Goal: Task Accomplishment & Management: Manage account settings

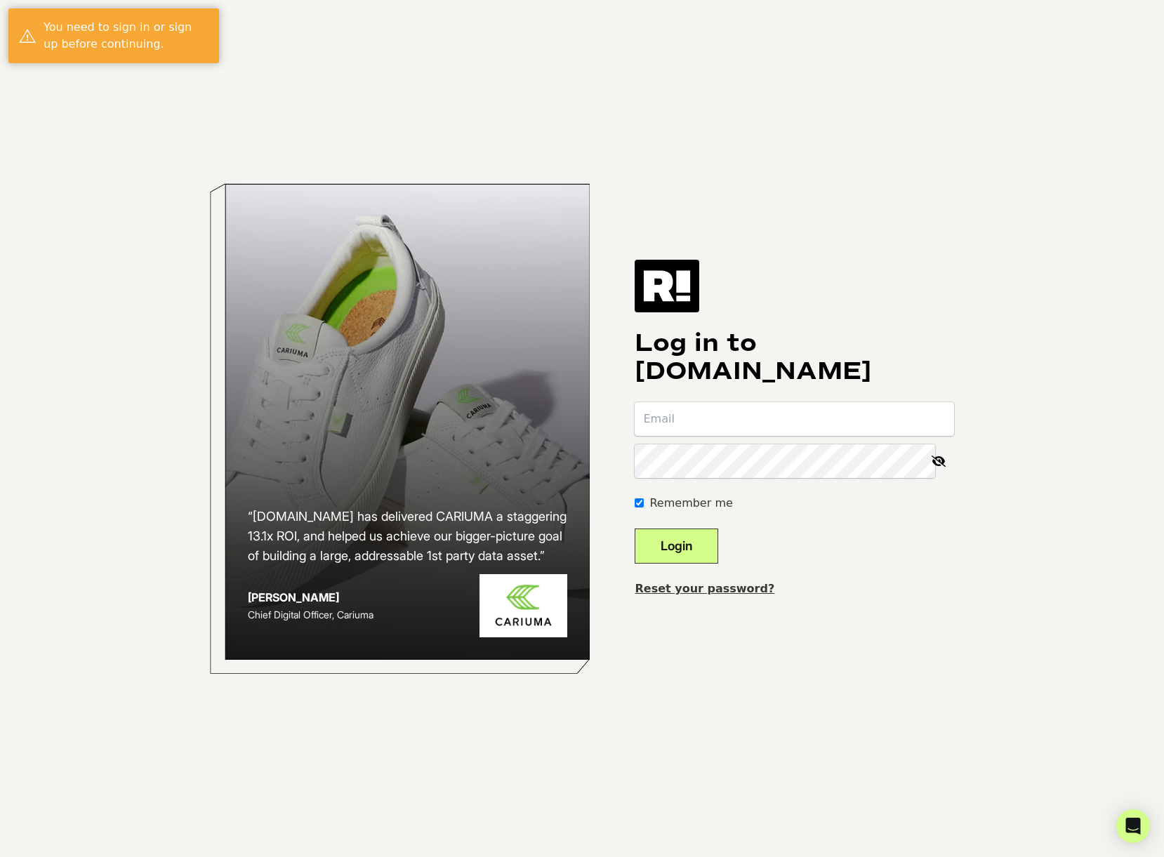
type input "[PERSON_NAME][EMAIL_ADDRESS][PERSON_NAME][DOMAIN_NAME]"
click at [718, 546] on button "Login" at bounding box center [677, 546] width 84 height 35
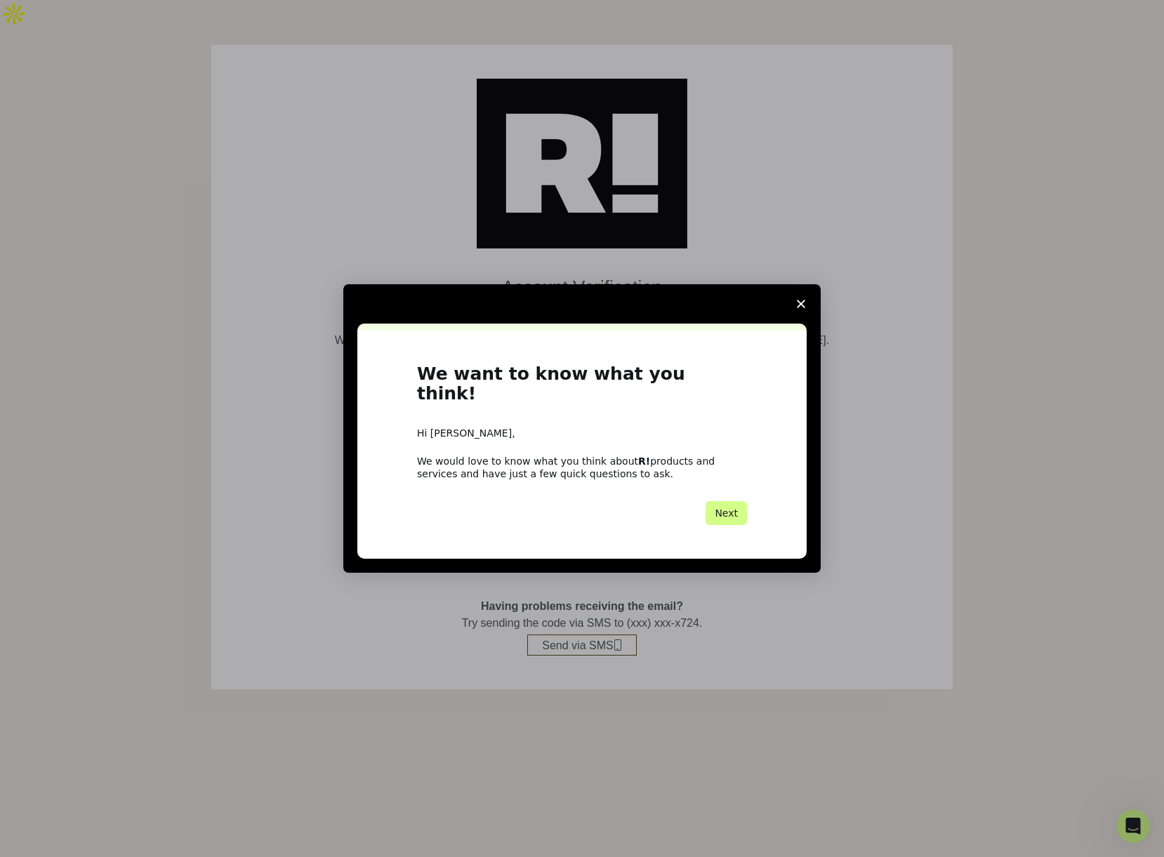
click at [798, 308] on icon "Close survey" at bounding box center [801, 304] width 8 height 8
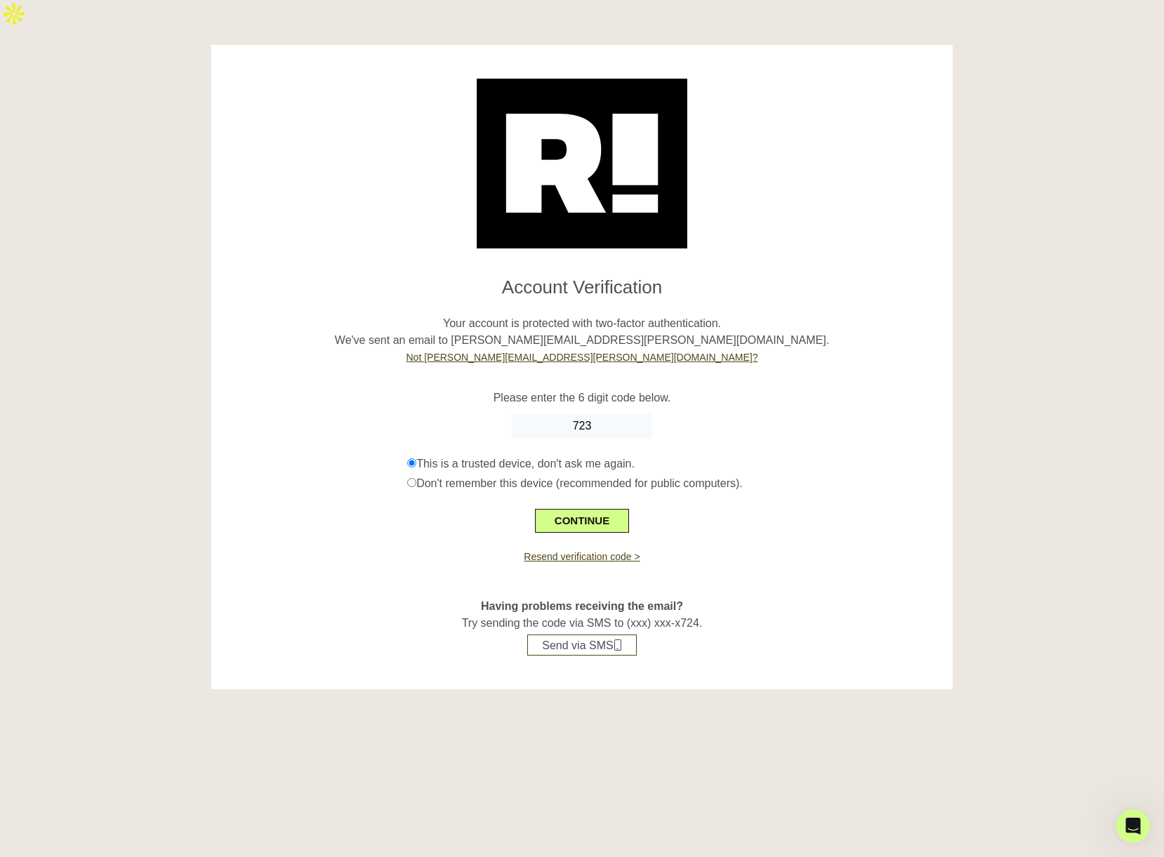
click at [605, 414] on input "723" at bounding box center [582, 426] width 140 height 25
type input "723239"
click at [596, 509] on button "CONTINUE" at bounding box center [582, 521] width 94 height 24
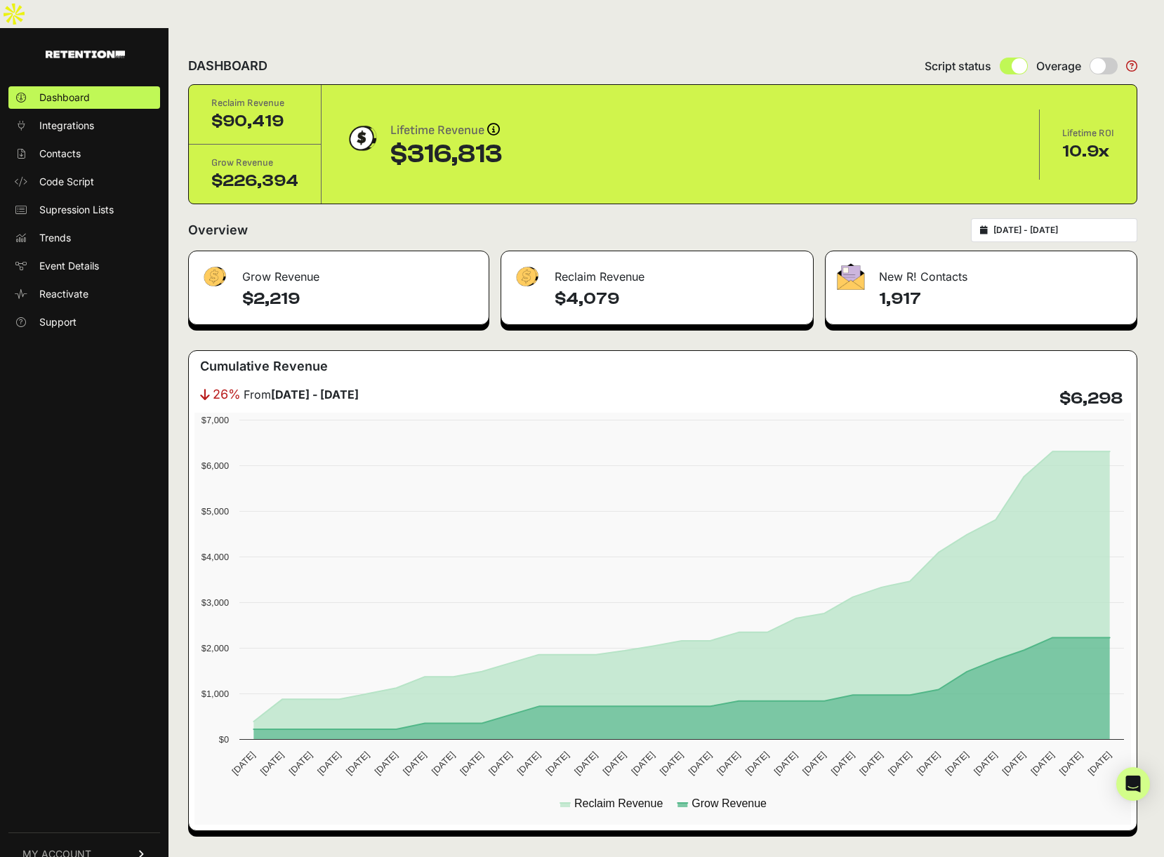
click at [135, 833] on link "MY ACCOUNT" at bounding box center [84, 854] width 152 height 43
click at [61, 801] on span "Billing" at bounding box center [52, 808] width 27 height 14
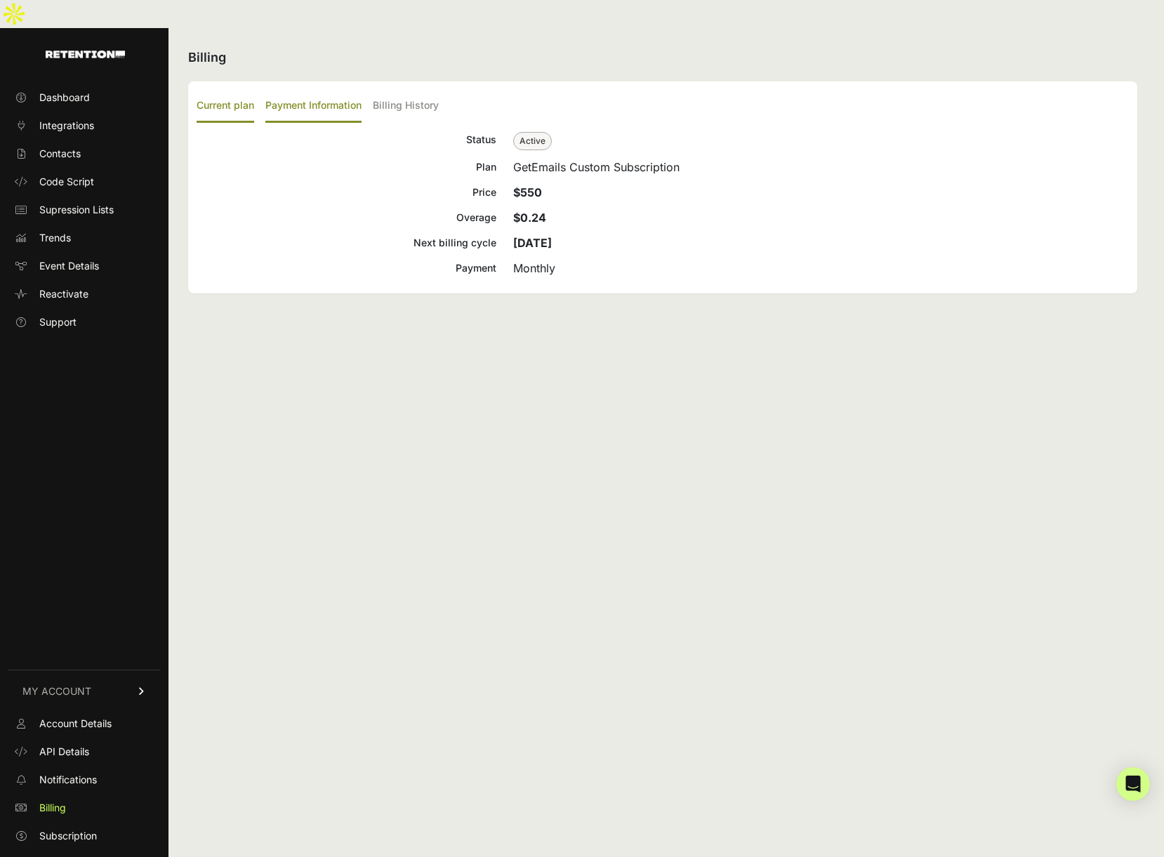
click at [305, 90] on label "Payment Information" at bounding box center [313, 106] width 96 height 33
click at [0, 0] on input "Payment Information" at bounding box center [0, 0] width 0 height 0
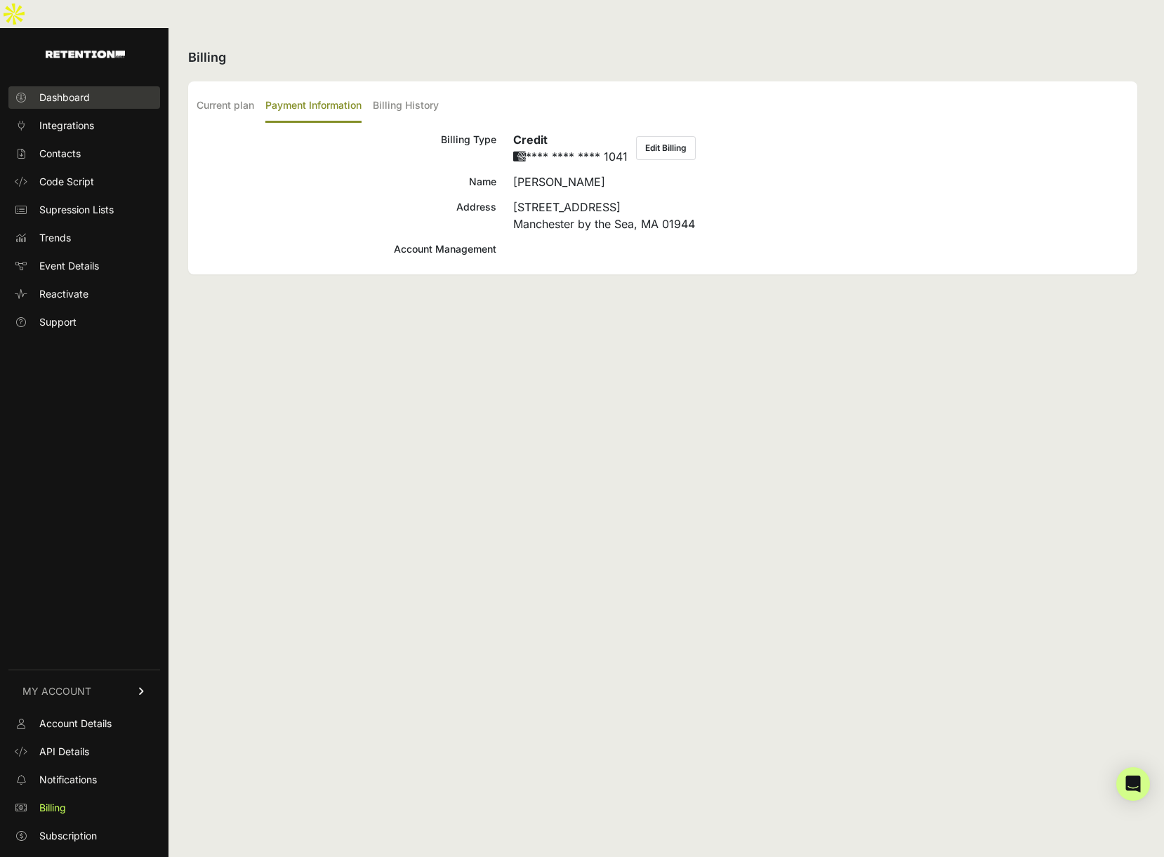
click at [93, 86] on link "Dashboard" at bounding box center [84, 97] width 152 height 22
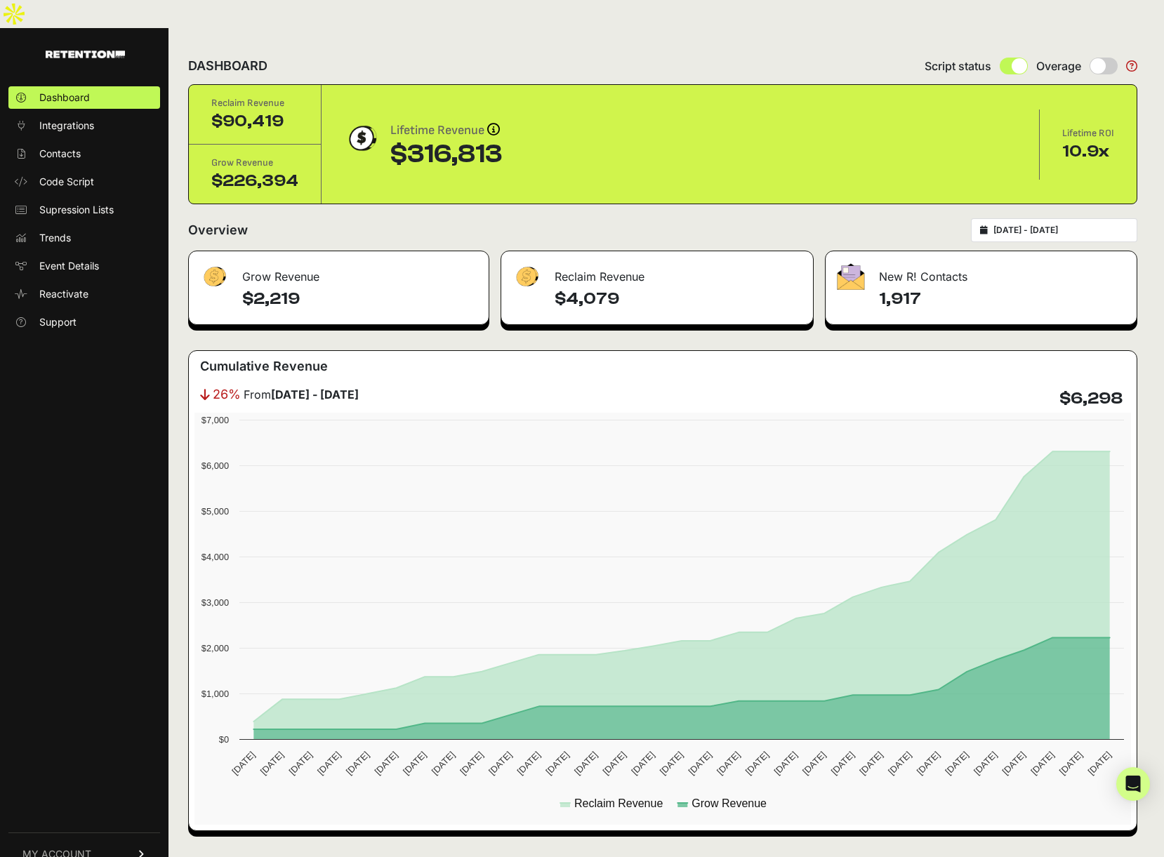
click at [1045, 225] on input "2025-07-30 - 2025-08-29" at bounding box center [1061, 230] width 135 height 11
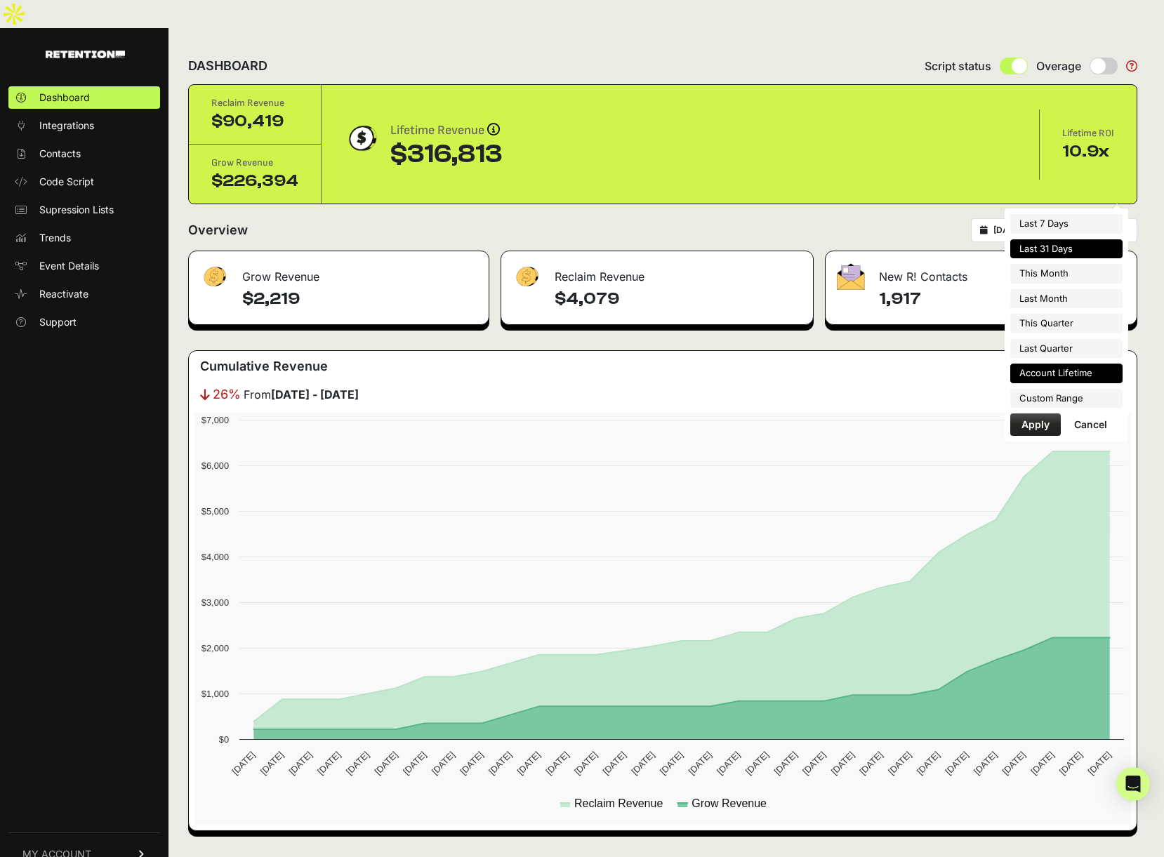
click at [1042, 377] on li "Account Lifetime" at bounding box center [1067, 374] width 112 height 20
type input "[DATE] - [DATE]"
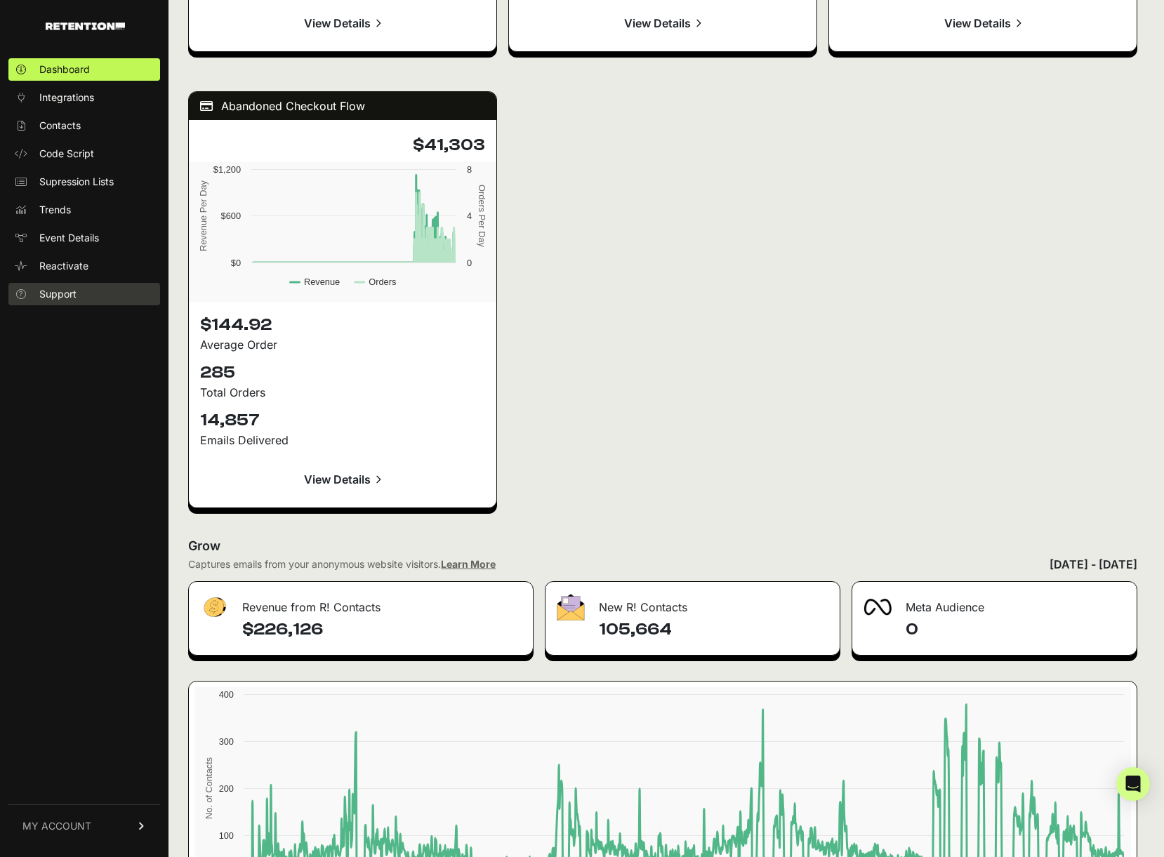
scroll to position [1882, 0]
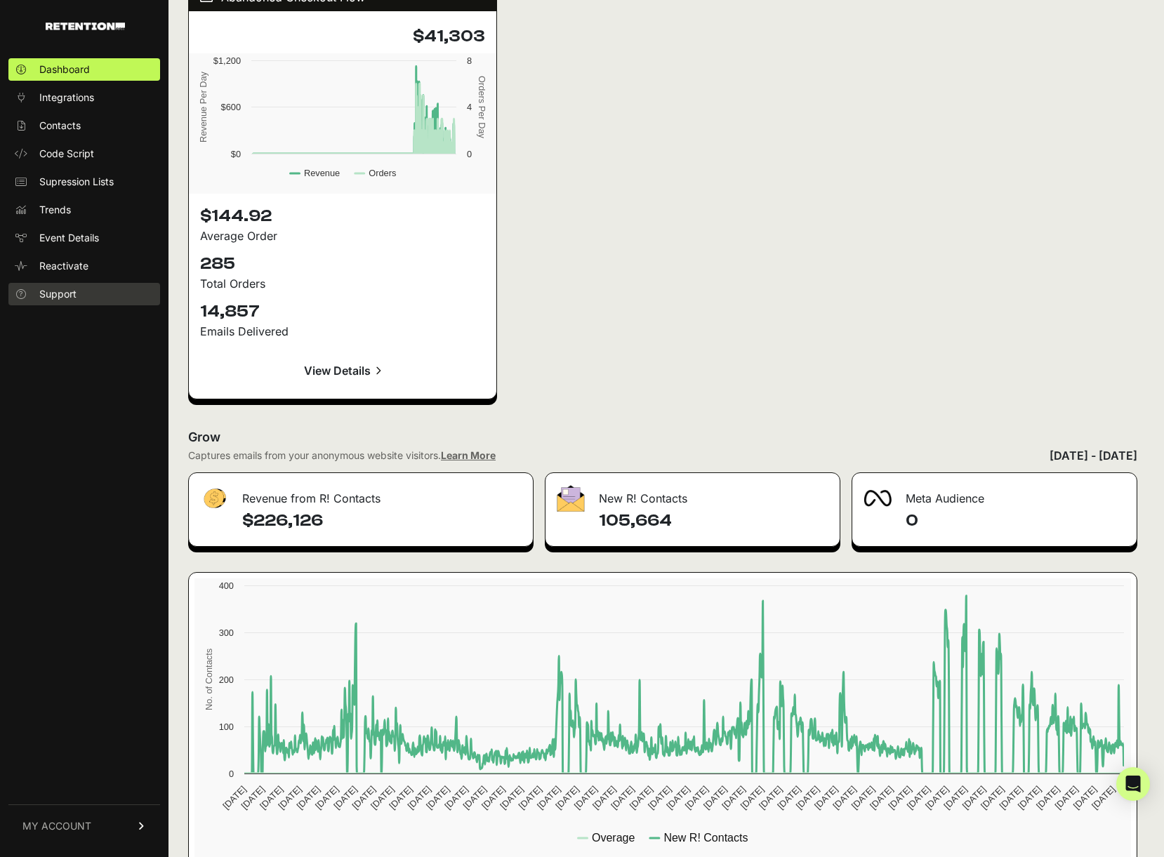
click at [67, 296] on span "Support" at bounding box center [57, 294] width 37 height 14
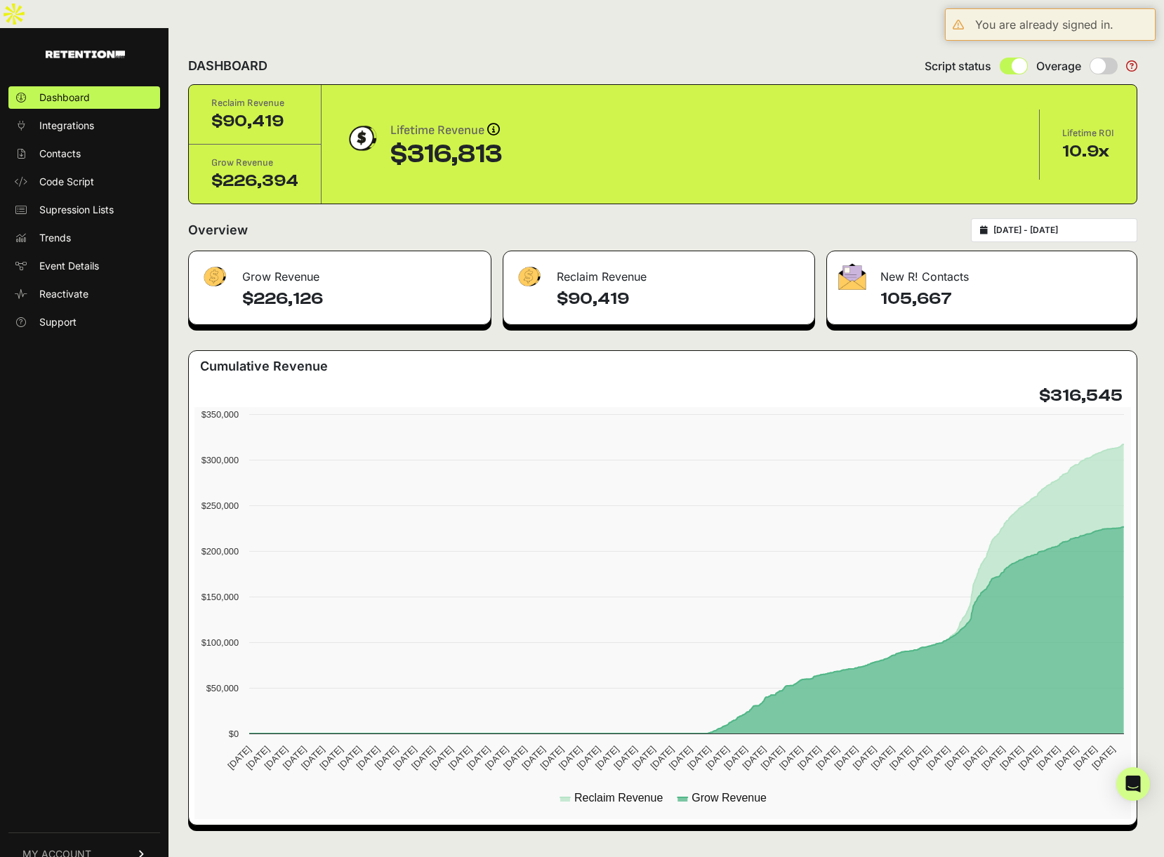
click at [142, 850] on icon at bounding box center [142, 854] width 10 height 8
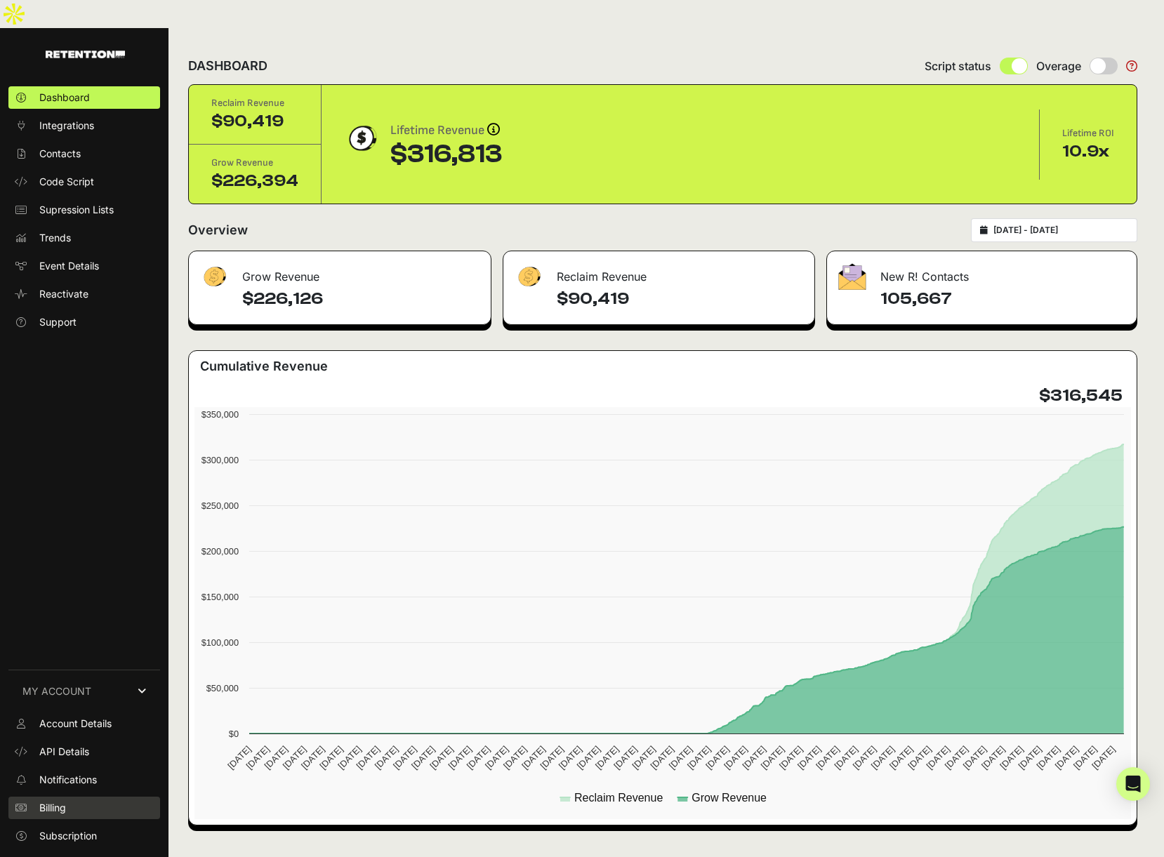
click at [91, 797] on link "Billing" at bounding box center [84, 808] width 152 height 22
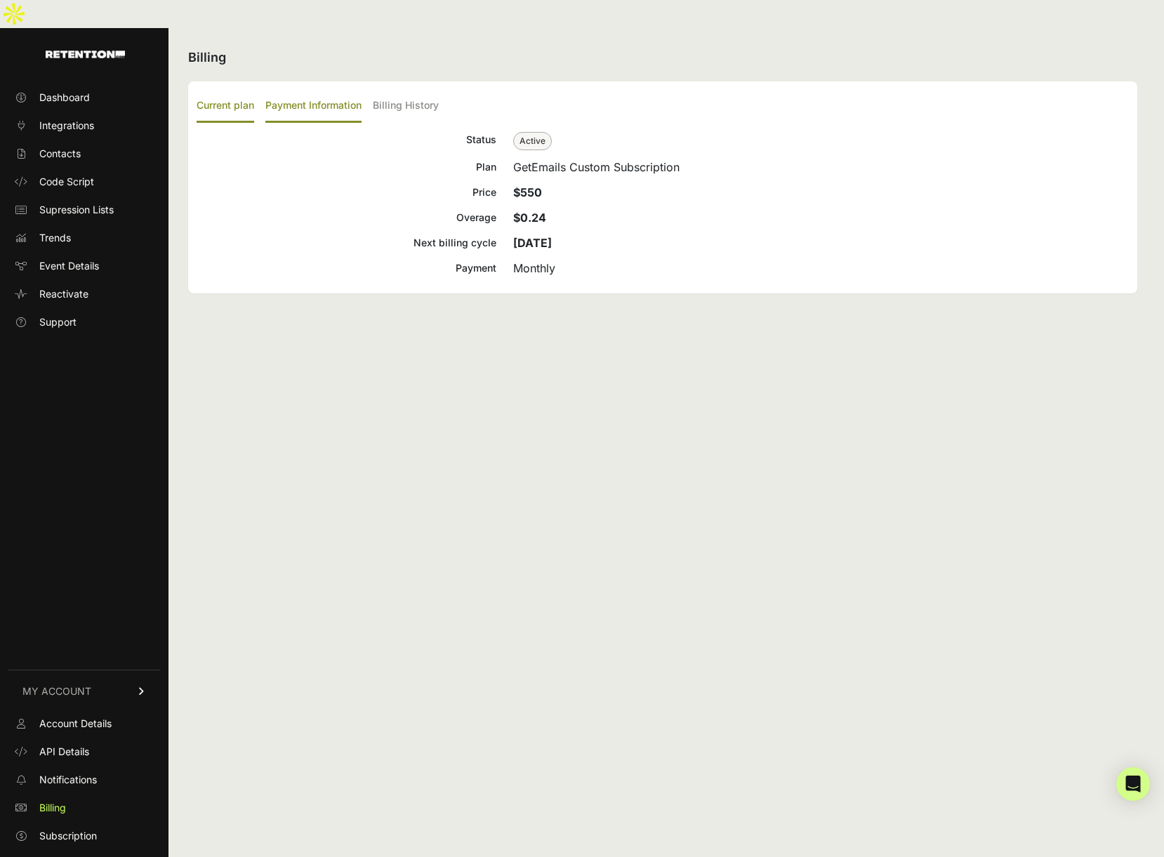
click at [343, 90] on label "Payment Information" at bounding box center [313, 106] width 96 height 33
click at [0, 0] on input "Payment Information" at bounding box center [0, 0] width 0 height 0
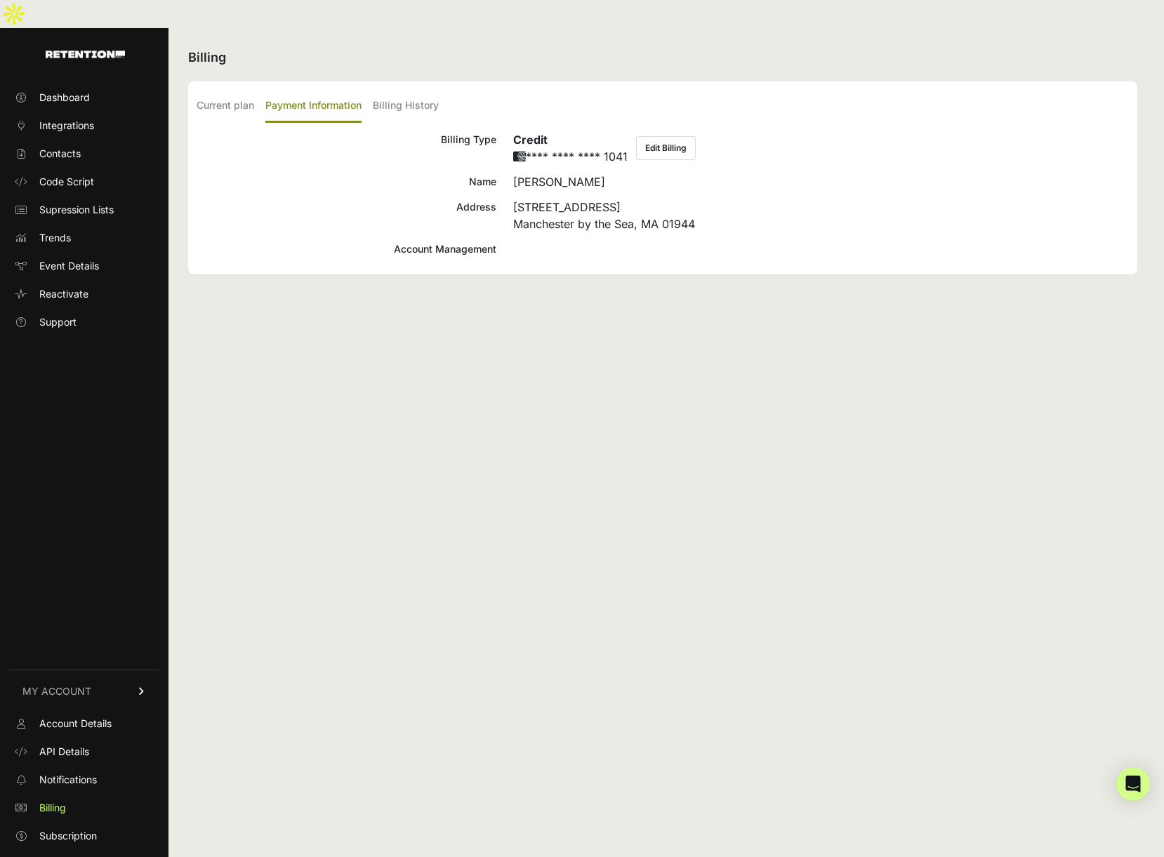
click at [656, 136] on button "Edit Billing" at bounding box center [666, 148] width 60 height 24
click at [61, 231] on span "Trends" at bounding box center [55, 238] width 32 height 14
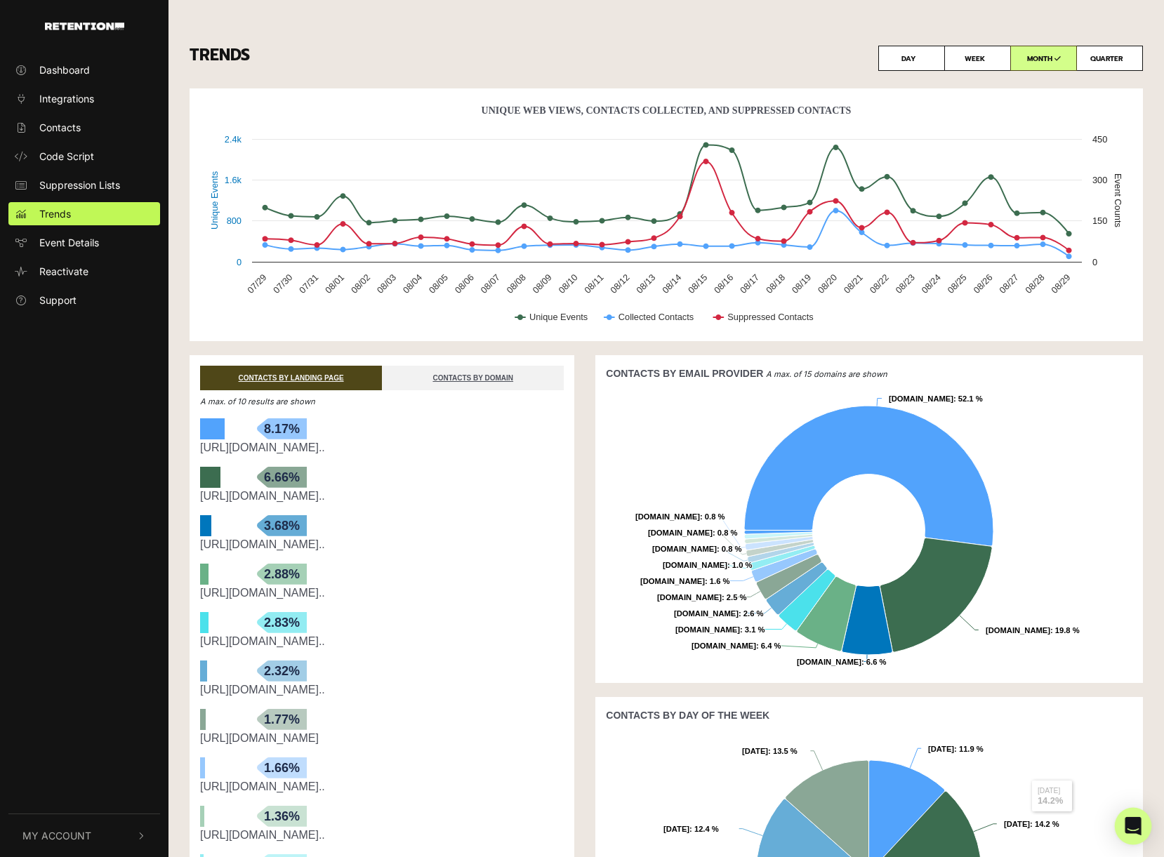
click at [1134, 822] on icon "Open Intercom Messenger" at bounding box center [1133, 826] width 16 height 18
